Goal: Task Accomplishment & Management: Manage account settings

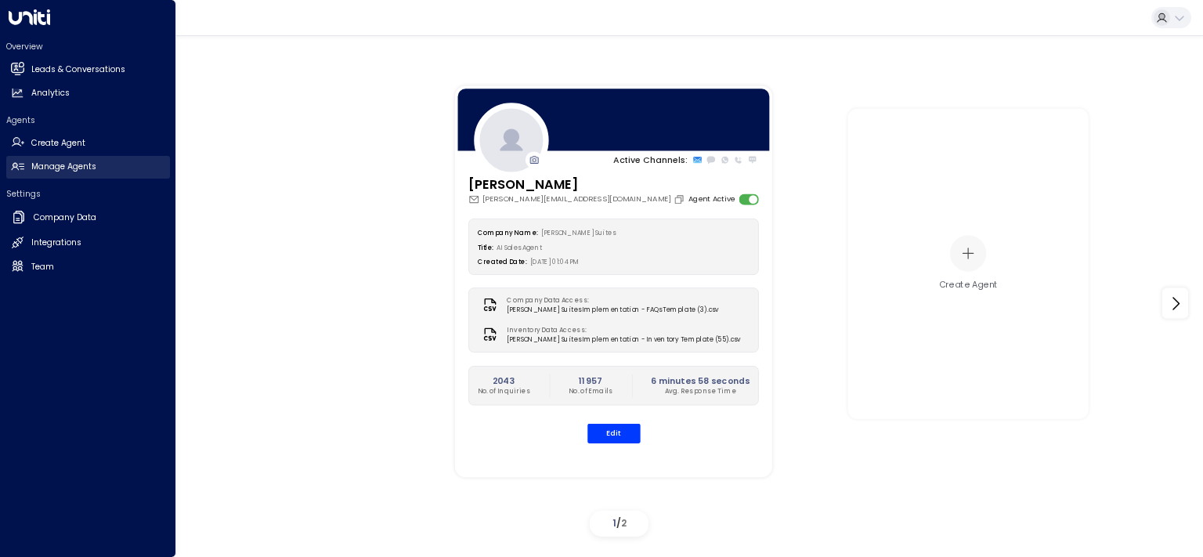
click at [64, 164] on h2 "Manage Agents" at bounding box center [63, 167] width 65 height 13
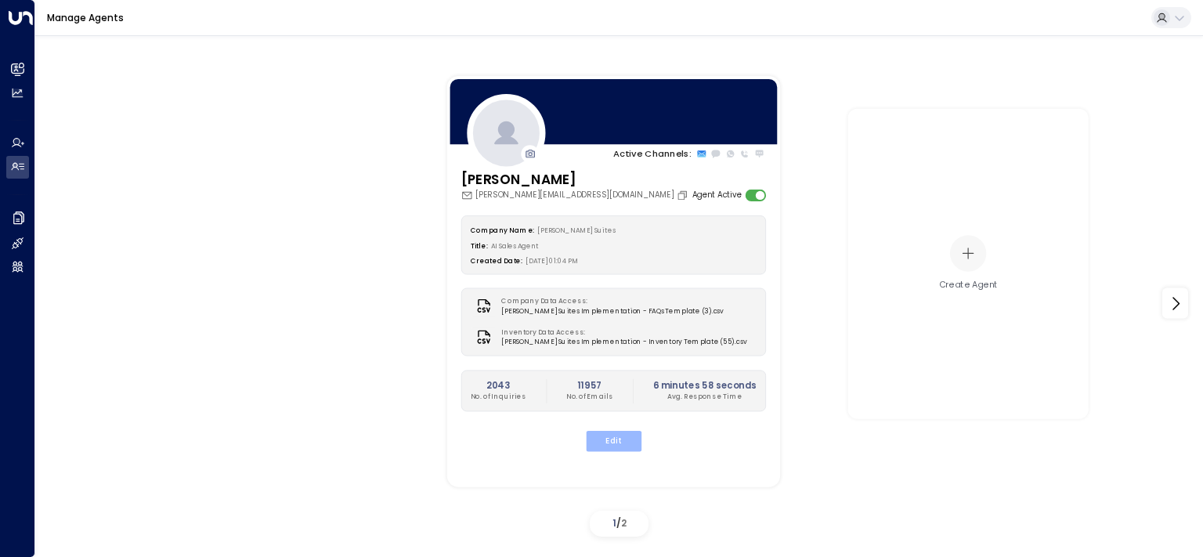
click at [631, 445] on button "Edit" at bounding box center [613, 441] width 56 height 20
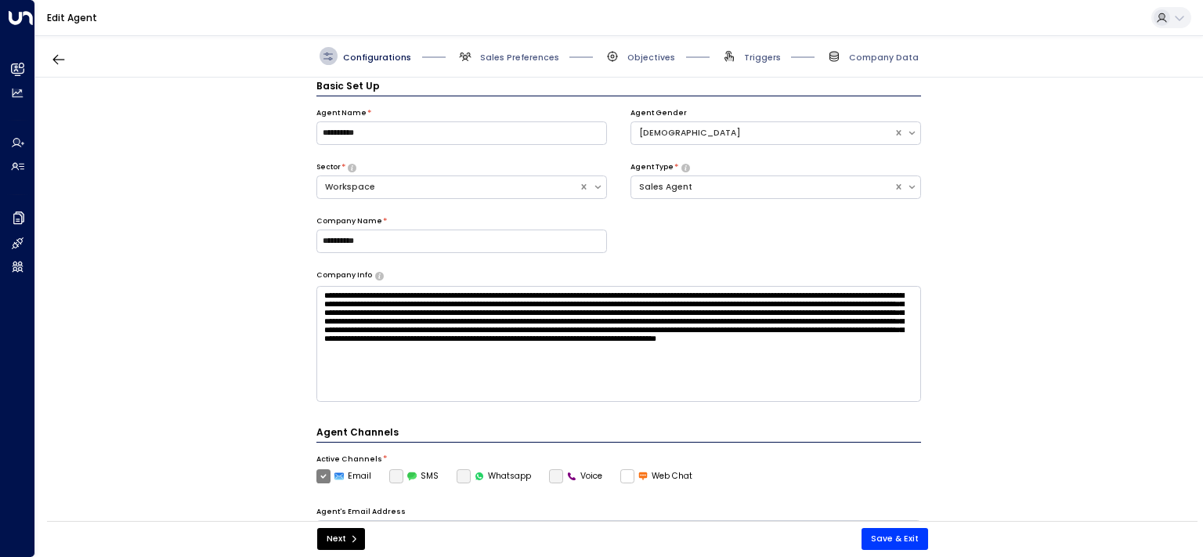
scroll to position [17, 0]
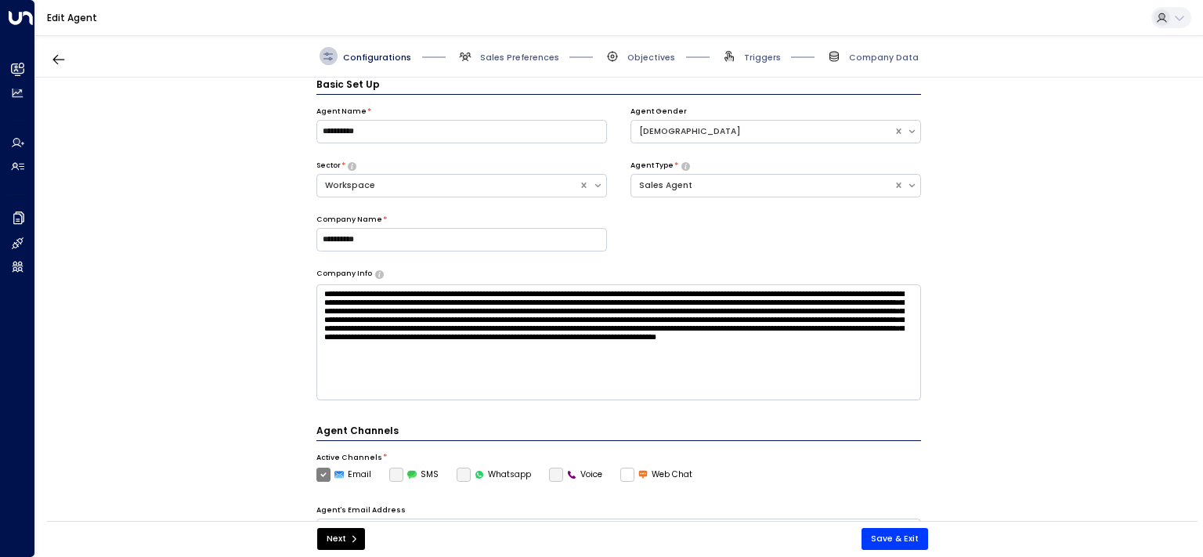
click at [484, 49] on span "Sales Preferences" at bounding box center [508, 56] width 103 height 18
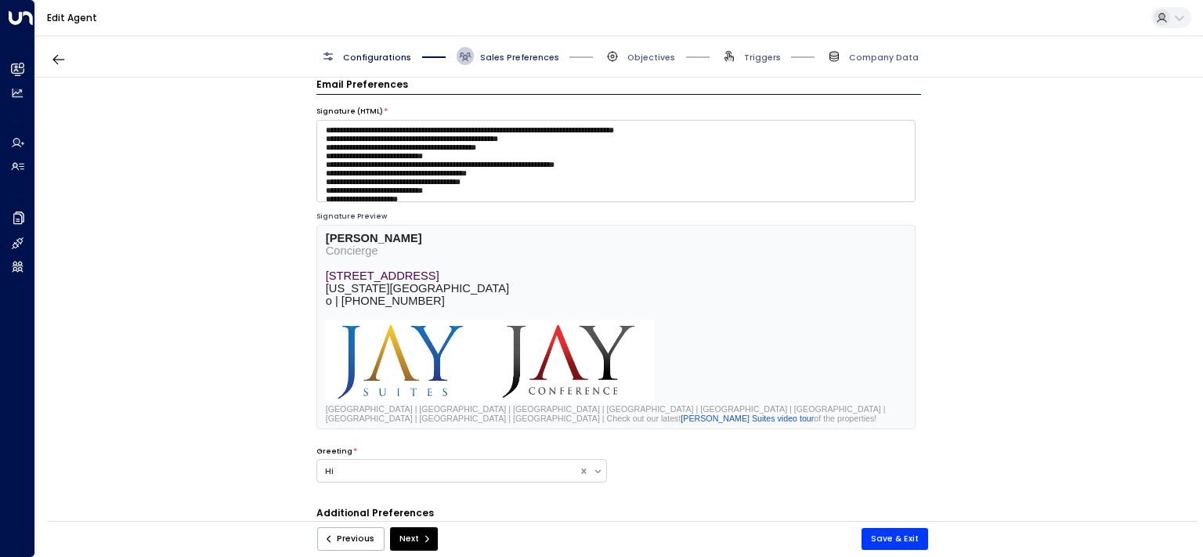
click at [492, 60] on span "Sales Preferences" at bounding box center [519, 58] width 79 height 12
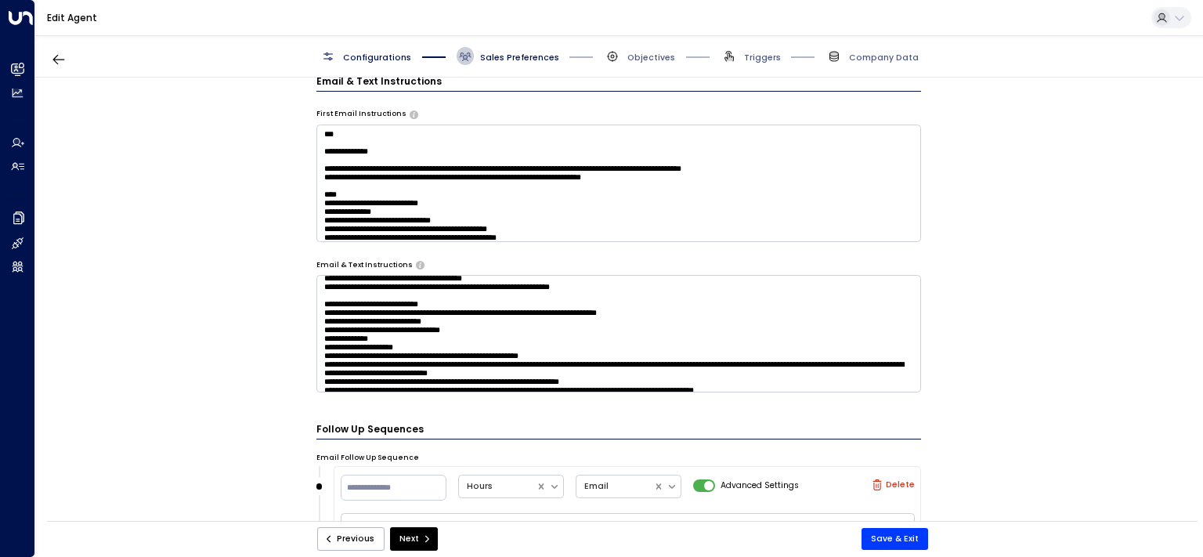
scroll to position [491, 0]
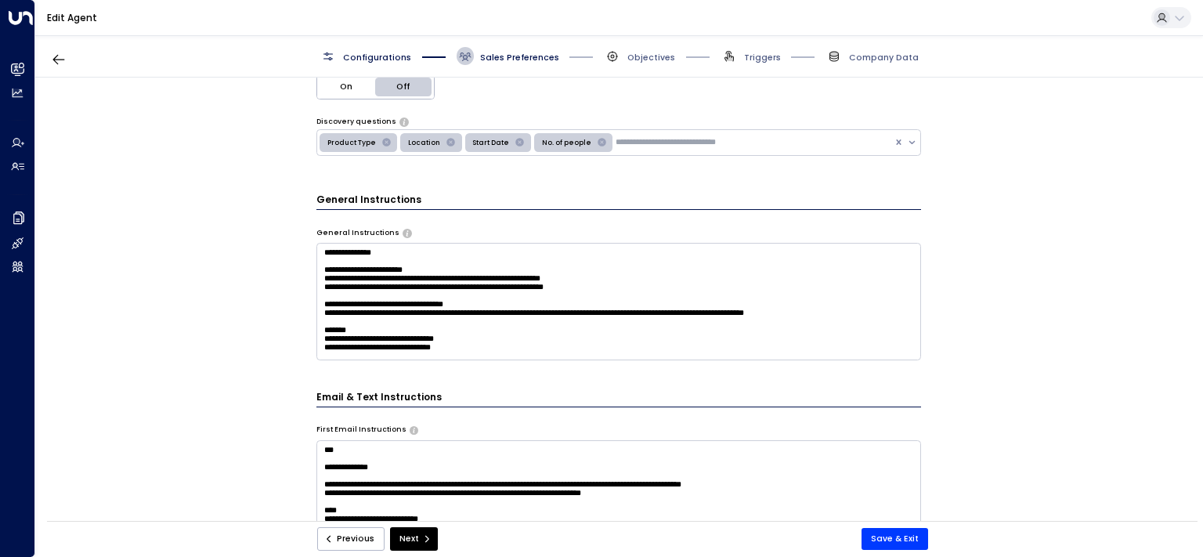
click at [501, 49] on span "Sales Preferences" at bounding box center [508, 56] width 103 height 18
click at [501, 53] on span "Sales Preferences" at bounding box center [519, 58] width 79 height 12
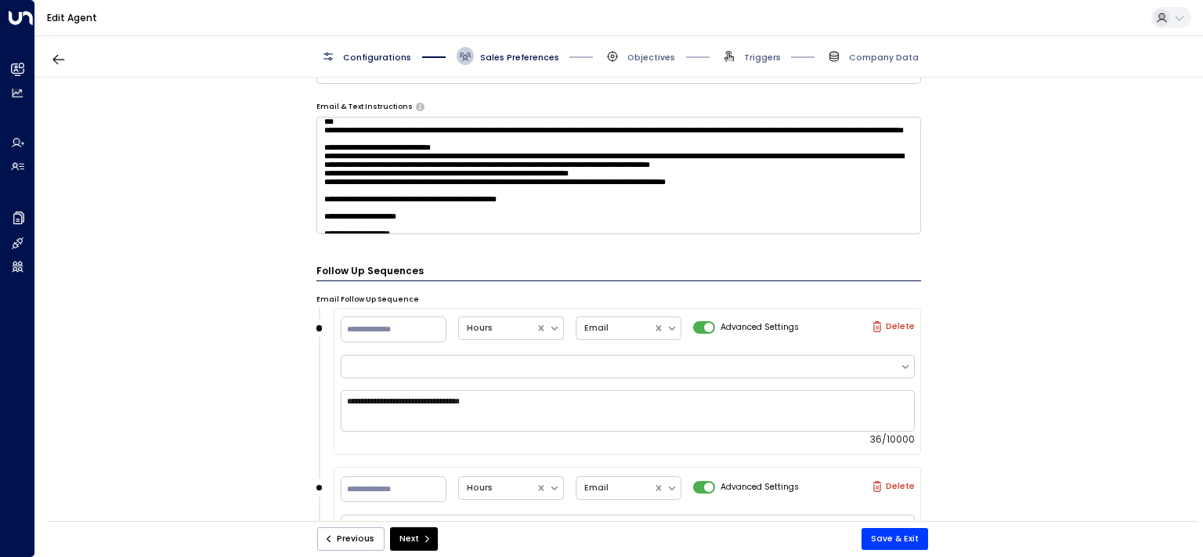
scroll to position [965, 0]
click at [528, 193] on textarea at bounding box center [618, 175] width 605 height 117
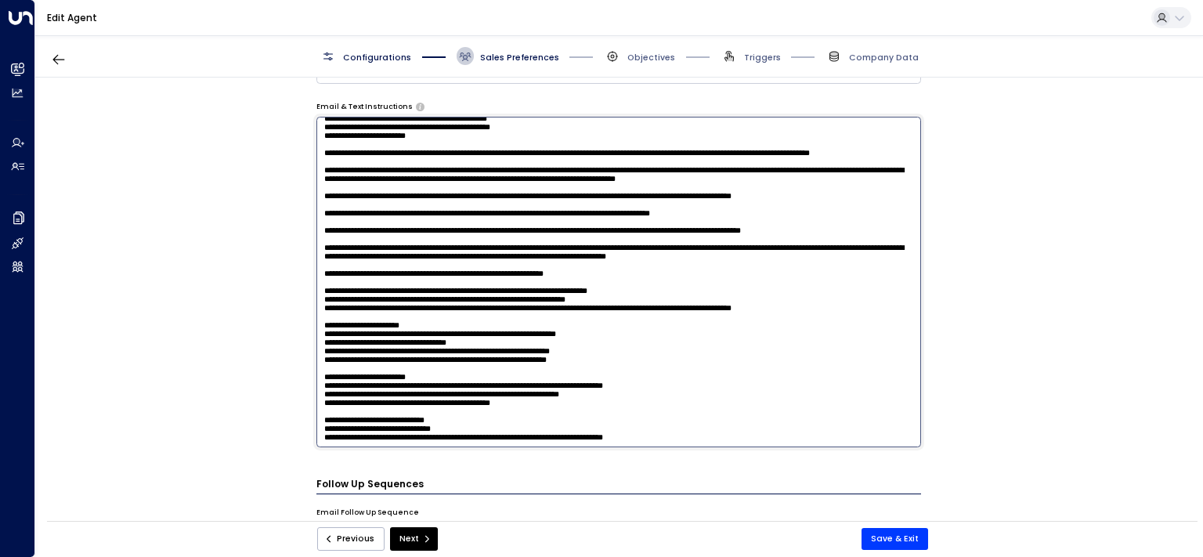
scroll to position [2117, 0]
click at [475, 381] on textarea at bounding box center [618, 282] width 605 height 330
click at [532, 384] on textarea at bounding box center [618, 282] width 605 height 330
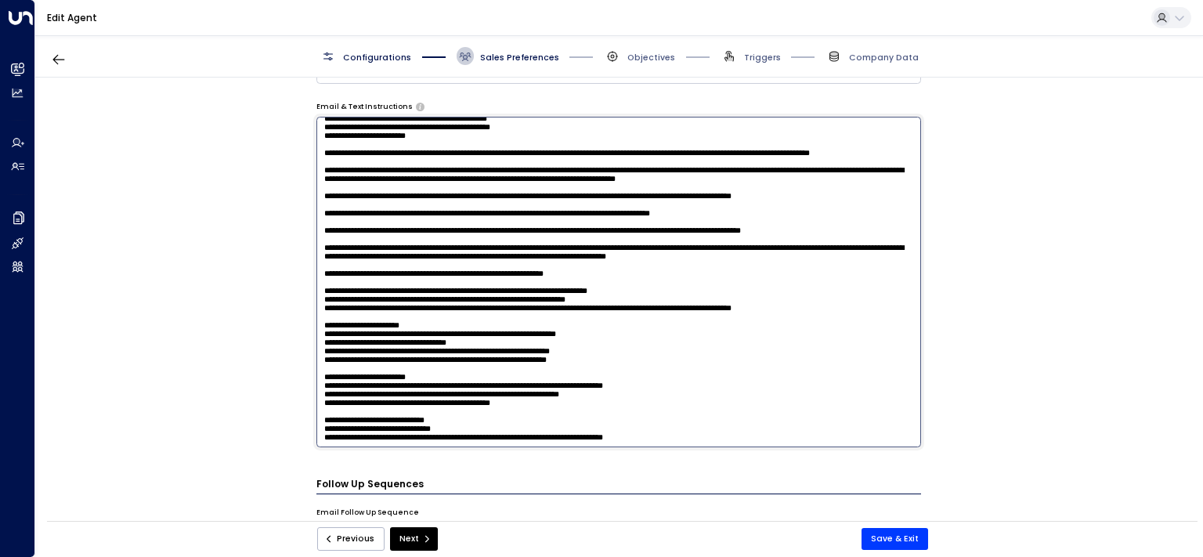
click at [532, 384] on textarea at bounding box center [618, 282] width 605 height 330
click at [421, 375] on textarea at bounding box center [618, 282] width 605 height 330
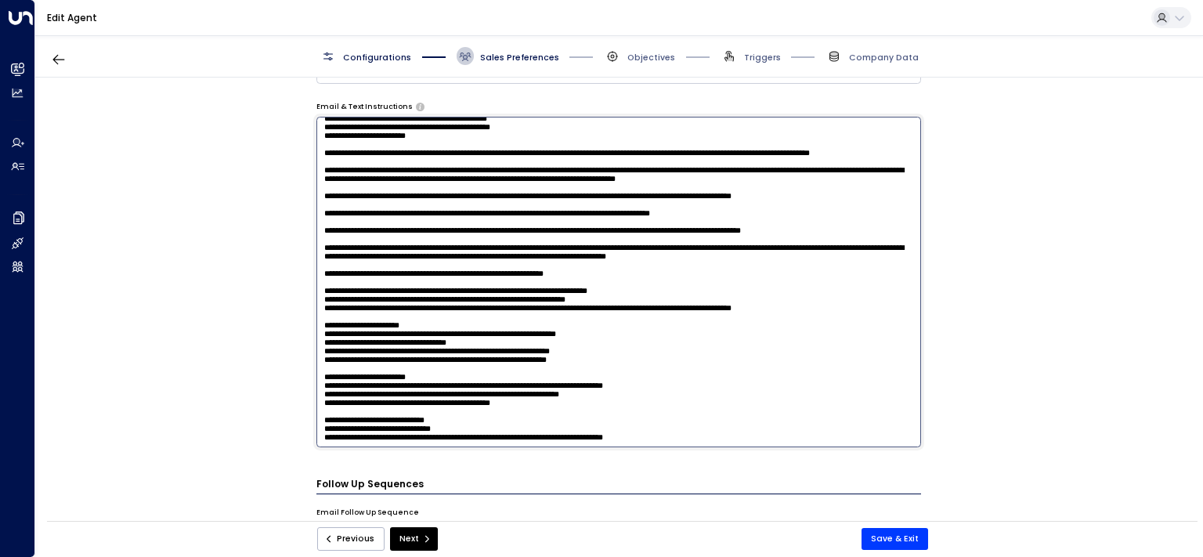
click at [590, 371] on textarea at bounding box center [618, 282] width 605 height 330
click at [475, 410] on textarea at bounding box center [618, 282] width 605 height 330
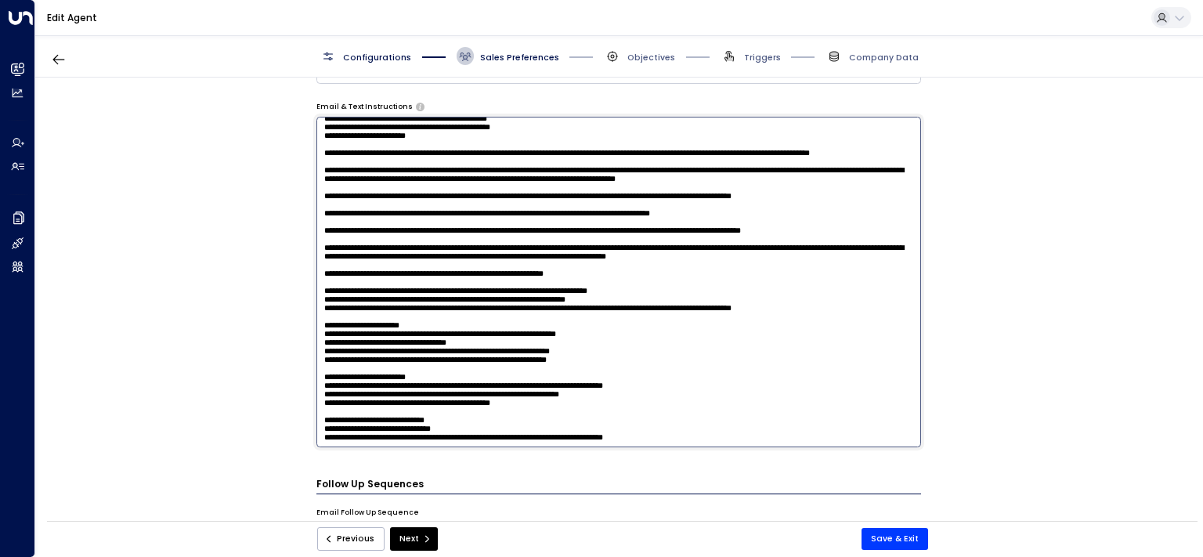
click at [475, 410] on textarea at bounding box center [618, 282] width 605 height 330
click at [571, 365] on textarea at bounding box center [618, 282] width 605 height 330
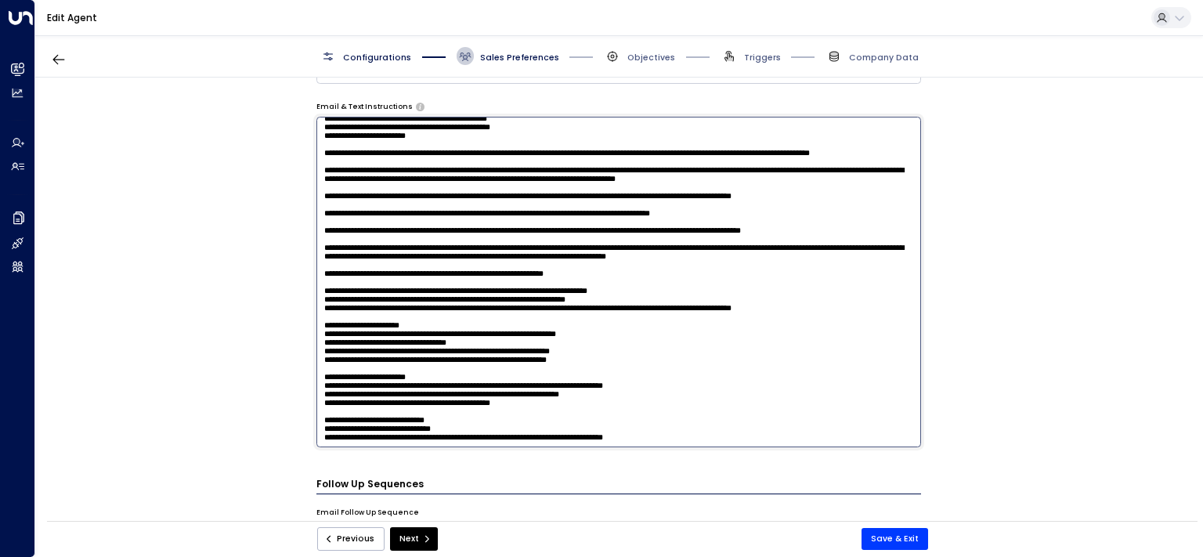
click at [608, 317] on textarea at bounding box center [618, 282] width 605 height 330
click at [526, 303] on textarea at bounding box center [618, 282] width 605 height 330
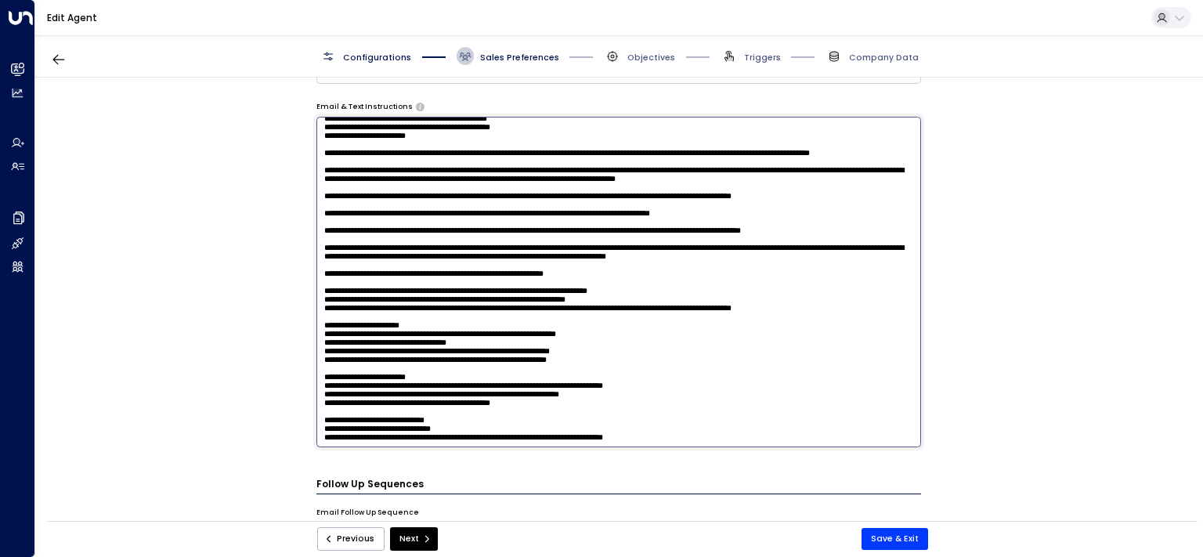
click at [581, 301] on textarea at bounding box center [618, 282] width 605 height 330
click at [465, 303] on textarea at bounding box center [618, 282] width 605 height 330
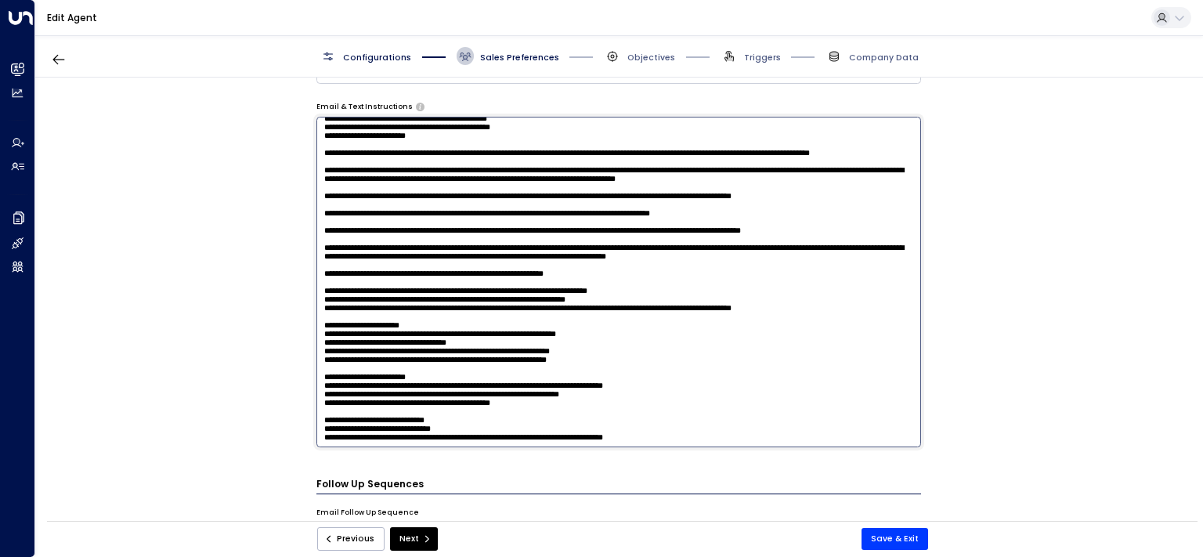
click at [465, 303] on textarea at bounding box center [618, 282] width 605 height 330
click at [503, 310] on textarea at bounding box center [618, 282] width 605 height 330
click at [356, 306] on textarea at bounding box center [618, 282] width 605 height 330
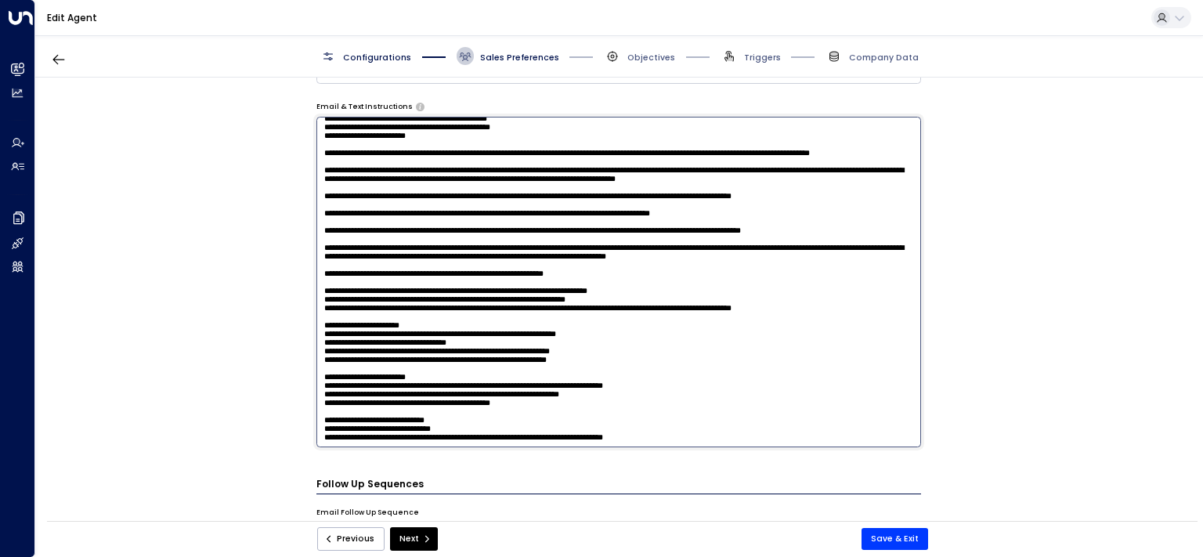
drag, startPoint x: 848, startPoint y: 305, endPoint x: 631, endPoint y: 298, distance: 217.0
click at [631, 298] on textarea at bounding box center [618, 282] width 605 height 330
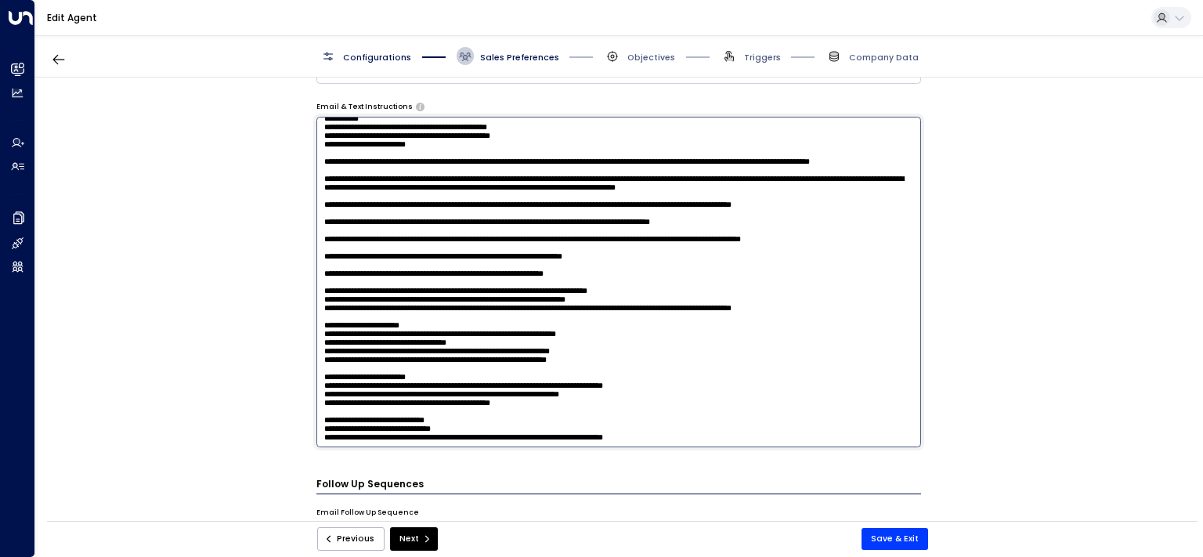
click at [622, 321] on textarea at bounding box center [618, 282] width 605 height 330
click at [596, 270] on textarea at bounding box center [618, 282] width 605 height 330
click at [599, 266] on textarea at bounding box center [618, 282] width 605 height 330
click at [530, 392] on textarea at bounding box center [618, 282] width 605 height 330
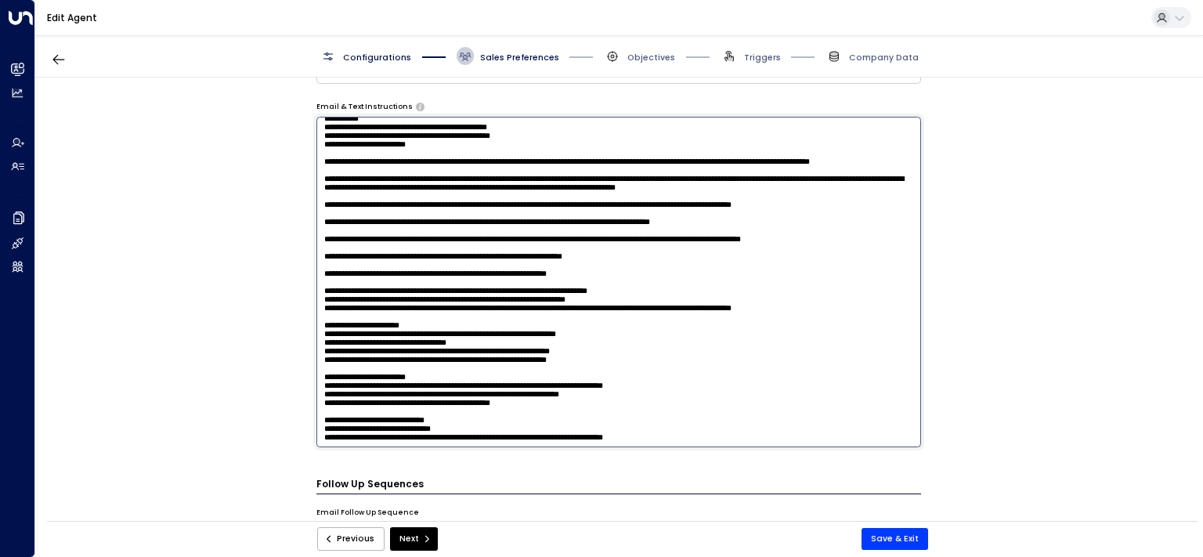
paste textarea "**********"
drag, startPoint x: 515, startPoint y: 280, endPoint x: 305, endPoint y: 280, distance: 210.6
click at [316, 280] on textarea at bounding box center [618, 282] width 605 height 330
click at [318, 399] on textarea at bounding box center [618, 282] width 605 height 330
paste textarea "**********"
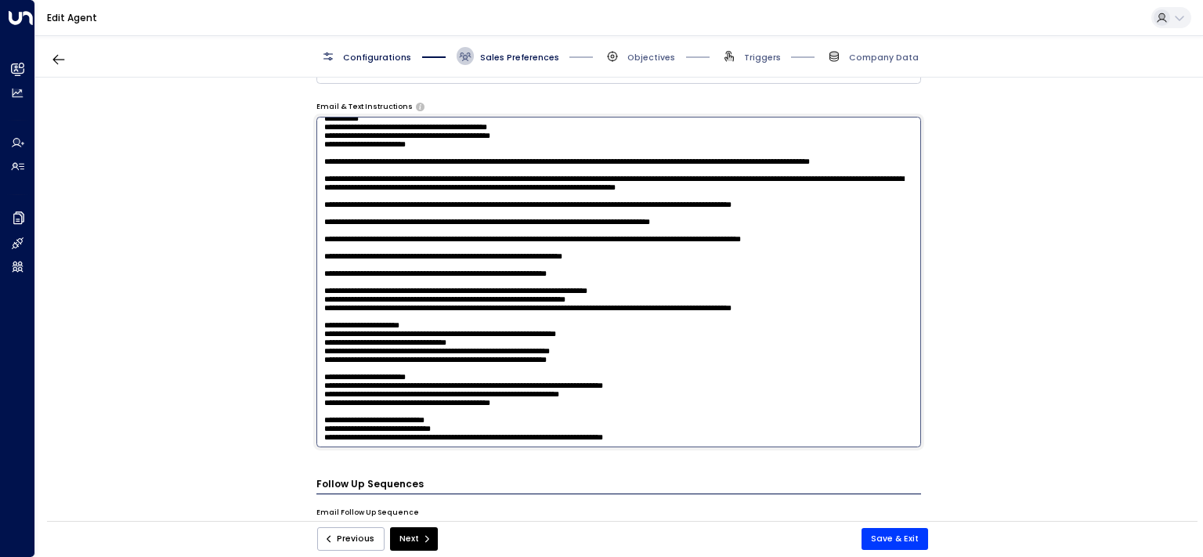
click at [483, 394] on textarea at bounding box center [618, 282] width 605 height 330
click at [496, 395] on textarea at bounding box center [618, 282] width 605 height 330
click at [496, 399] on textarea at bounding box center [618, 282] width 605 height 330
click at [499, 400] on textarea at bounding box center [618, 282] width 605 height 330
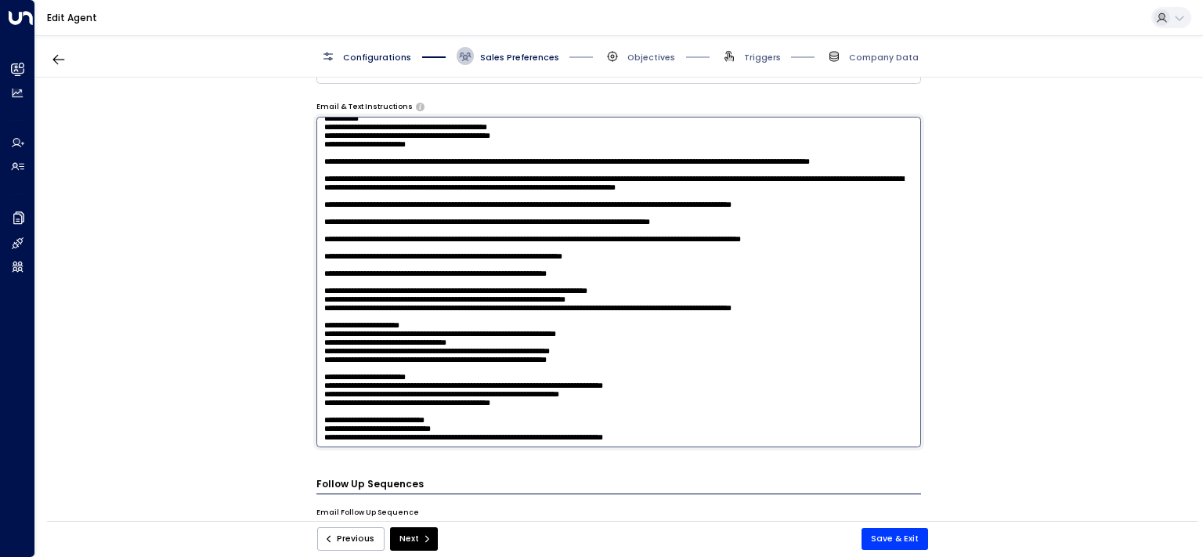
click at [666, 400] on textarea at bounding box center [618, 282] width 605 height 330
drag, startPoint x: 822, startPoint y: 417, endPoint x: 313, endPoint y: 246, distance: 537.1
click at [316, 247] on textarea at bounding box center [618, 282] width 605 height 330
paste textarea "**********"
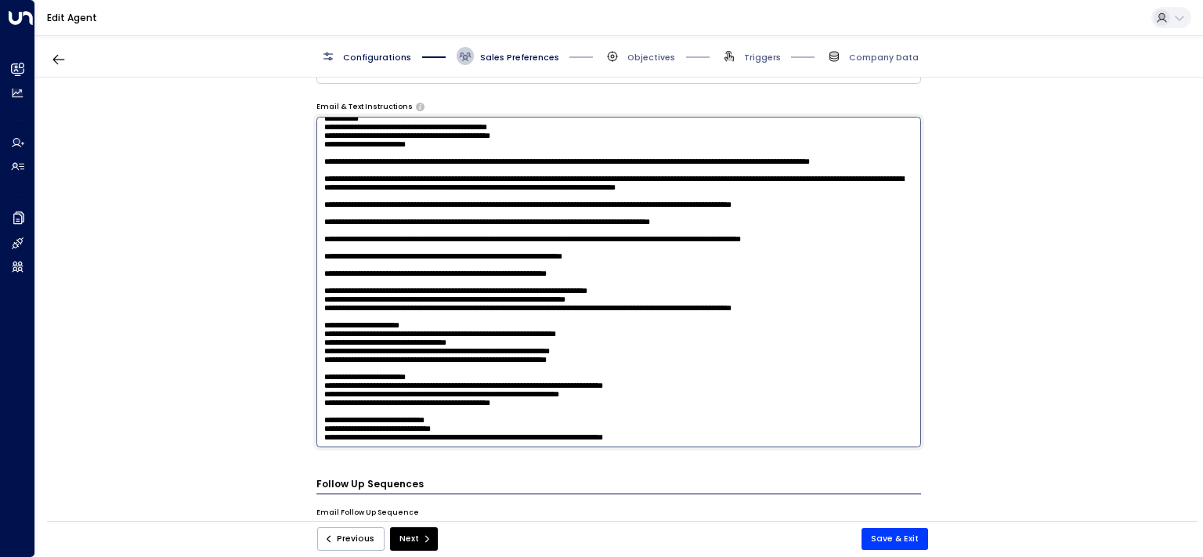
click at [475, 261] on textarea at bounding box center [618, 282] width 605 height 330
click at [473, 289] on textarea at bounding box center [618, 282] width 605 height 330
click at [682, 315] on textarea at bounding box center [618, 282] width 605 height 330
click at [531, 269] on textarea at bounding box center [618, 282] width 605 height 330
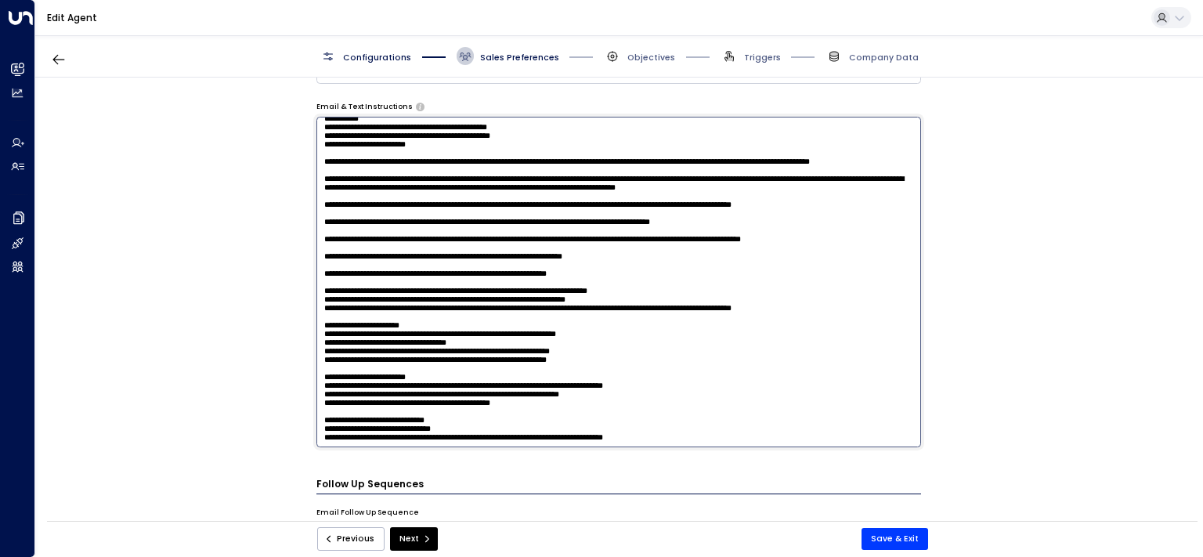
click at [620, 328] on textarea at bounding box center [618, 282] width 605 height 330
click at [563, 338] on textarea at bounding box center [618, 282] width 605 height 330
type textarea "**********"
click at [897, 542] on button "Save & Exit" at bounding box center [894, 539] width 67 height 22
